Goal: Task Accomplishment & Management: Manage account settings

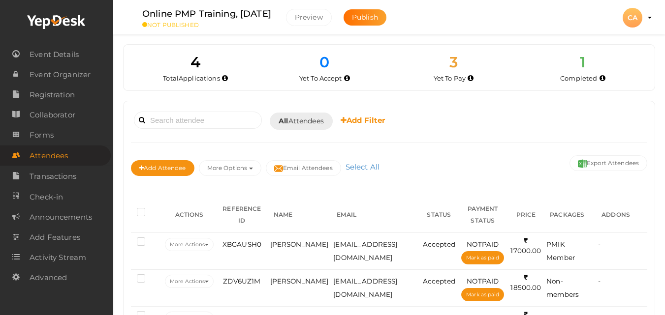
scroll to position [98, 0]
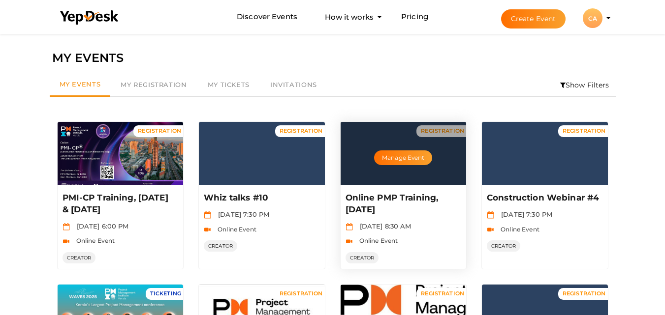
click at [397, 167] on div "Manage Event" at bounding box center [404, 153] width 126 height 63
click at [380, 149] on div "Manage Event" at bounding box center [404, 153] width 126 height 63
click at [392, 153] on button "Manage Event" at bounding box center [403, 158] width 58 height 15
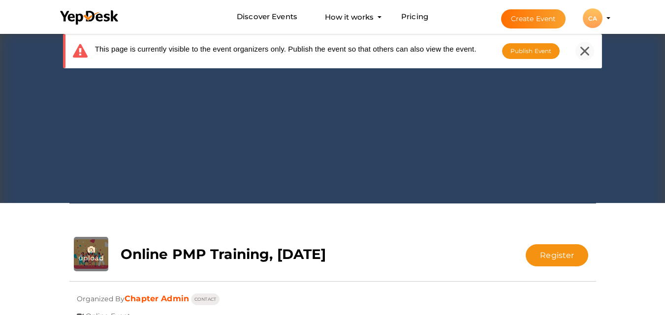
click at [590, 45] on div at bounding box center [584, 51] width 19 height 19
click at [586, 53] on icon at bounding box center [584, 51] width 9 height 9
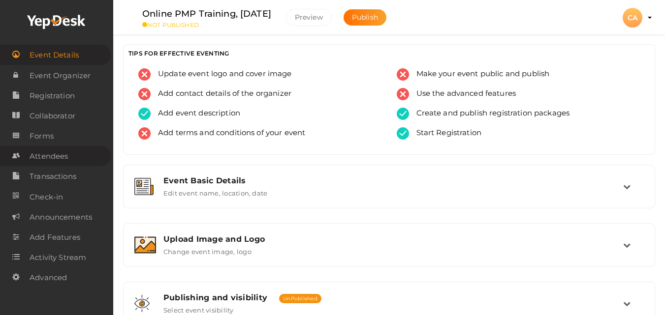
click at [59, 155] on span "Attendees" at bounding box center [49, 157] width 38 height 20
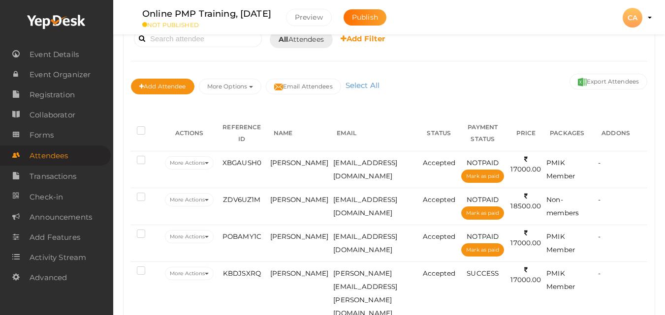
scroll to position [103, 0]
